Goal: Task Accomplishment & Management: Manage account settings

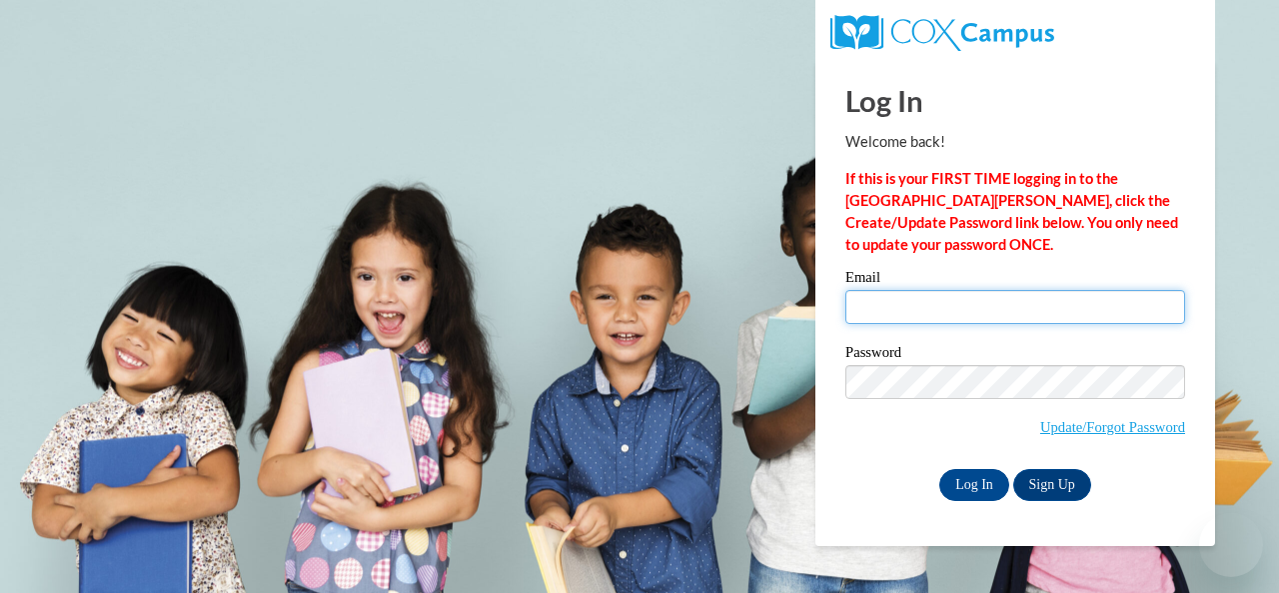
type input "[EMAIL_ADDRESS][PERSON_NAME][DOMAIN_NAME]"
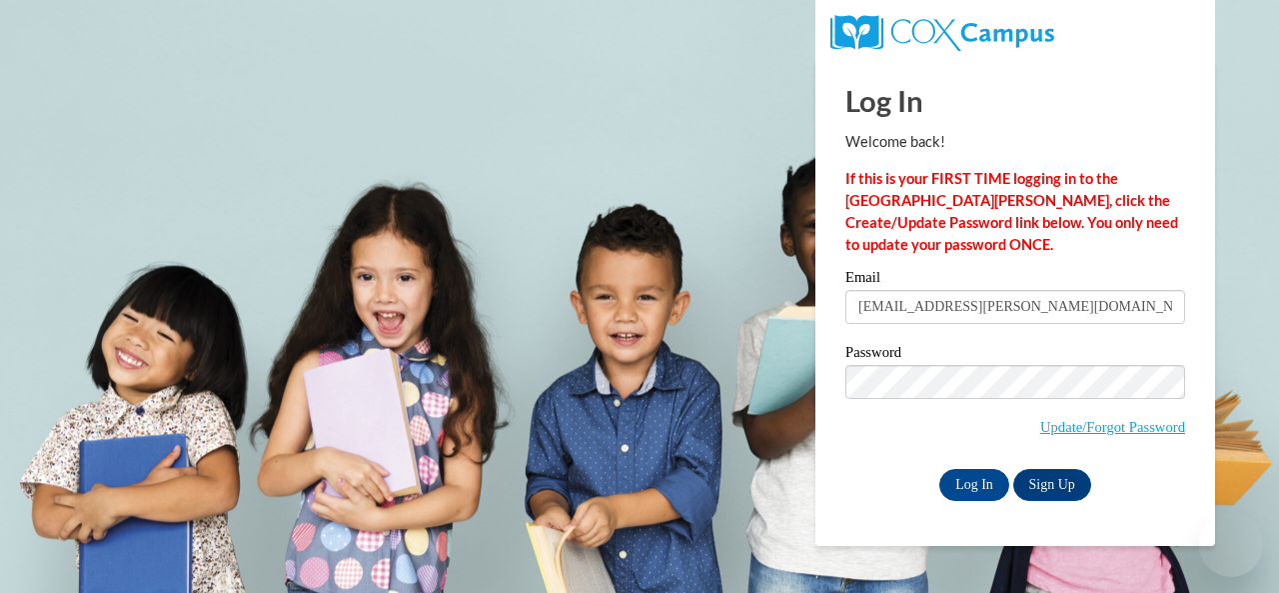
click at [960, 315] on input "[EMAIL_ADDRESS][PERSON_NAME][DOMAIN_NAME]" at bounding box center [1016, 307] width 340 height 34
click at [973, 484] on input "Log In" at bounding box center [974, 485] width 70 height 32
